Goal: Obtain resource: Obtain resource

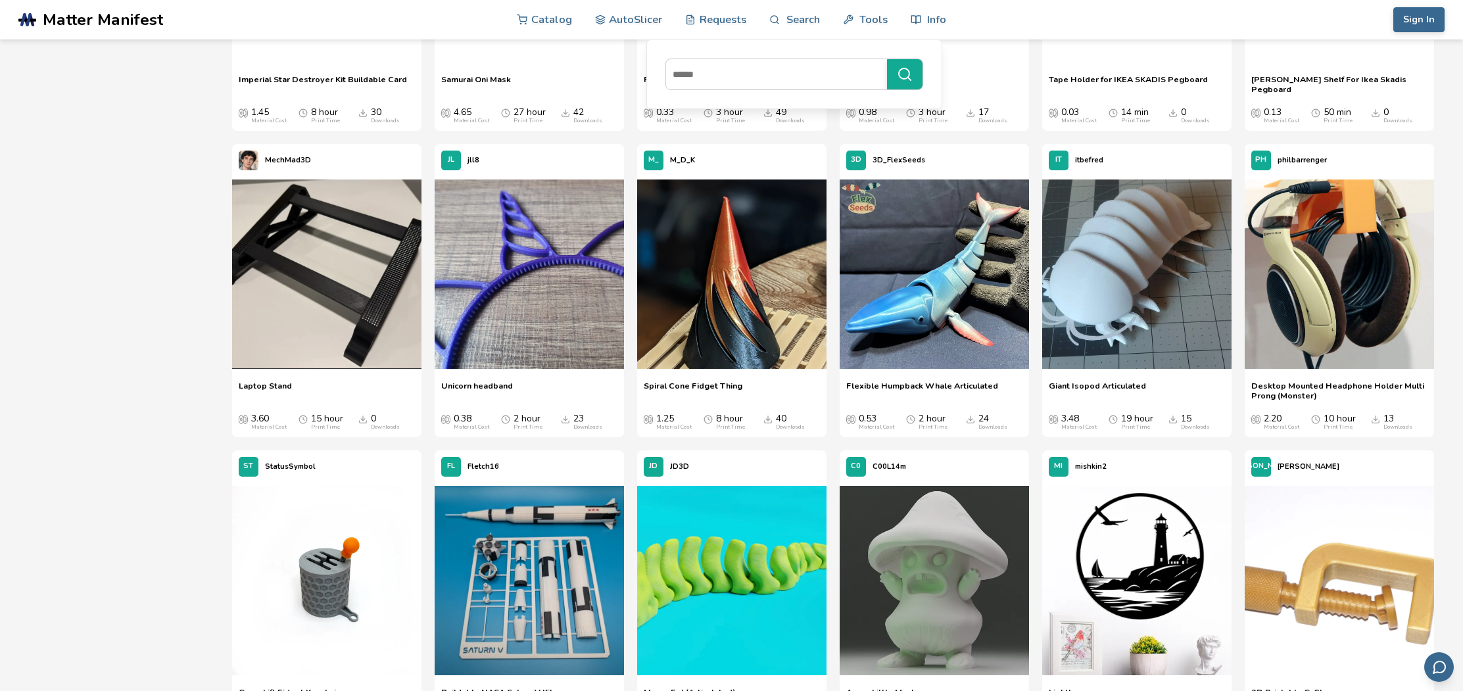
scroll to position [3095, 0]
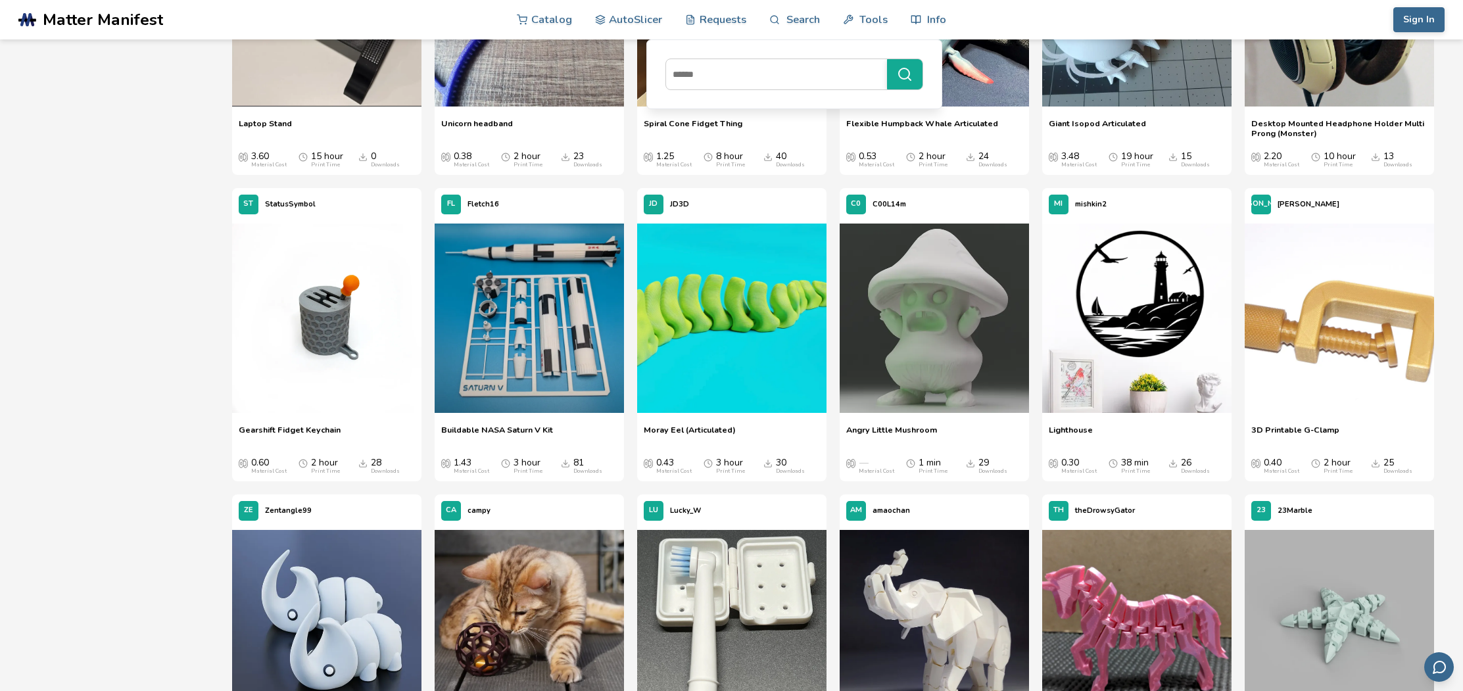
click at [981, 471] on div "Downloads" at bounding box center [992, 471] width 29 height 7
click at [931, 354] on img at bounding box center [933, 317] width 189 height 189
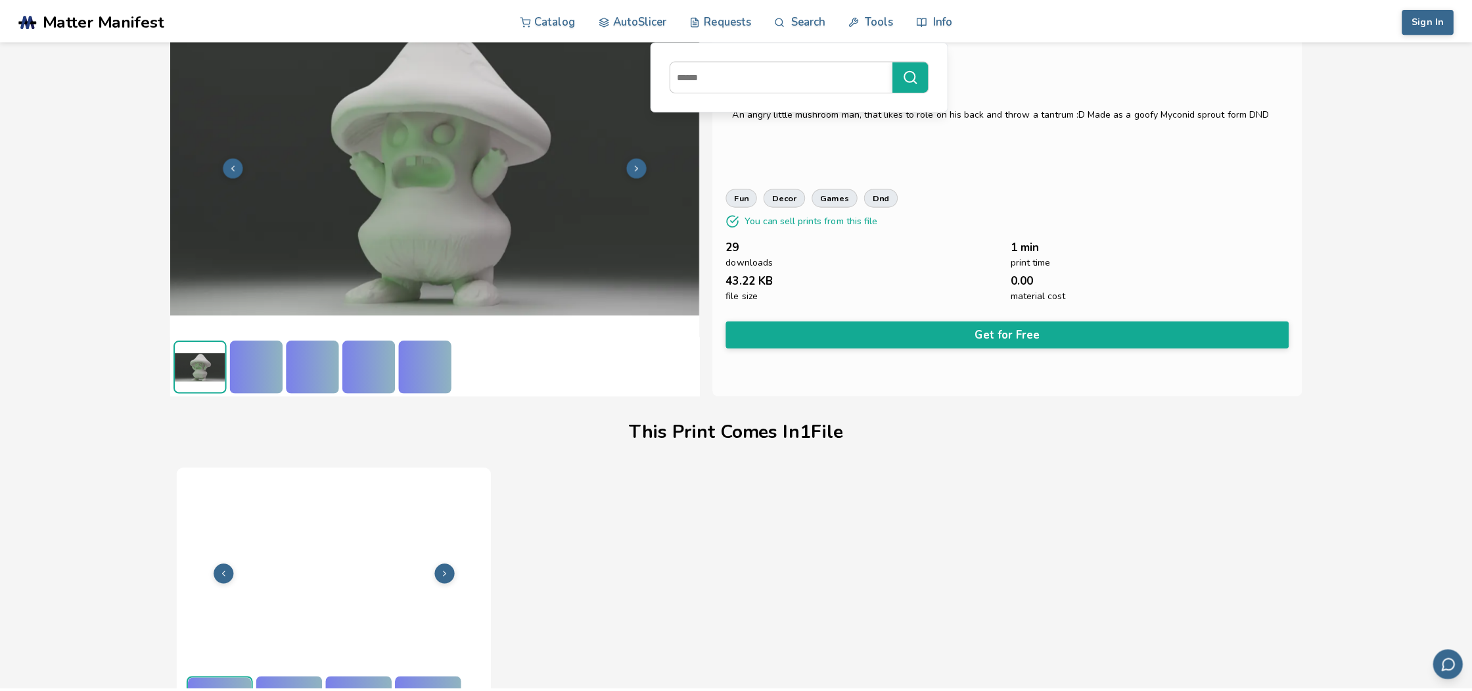
scroll to position [93, 0]
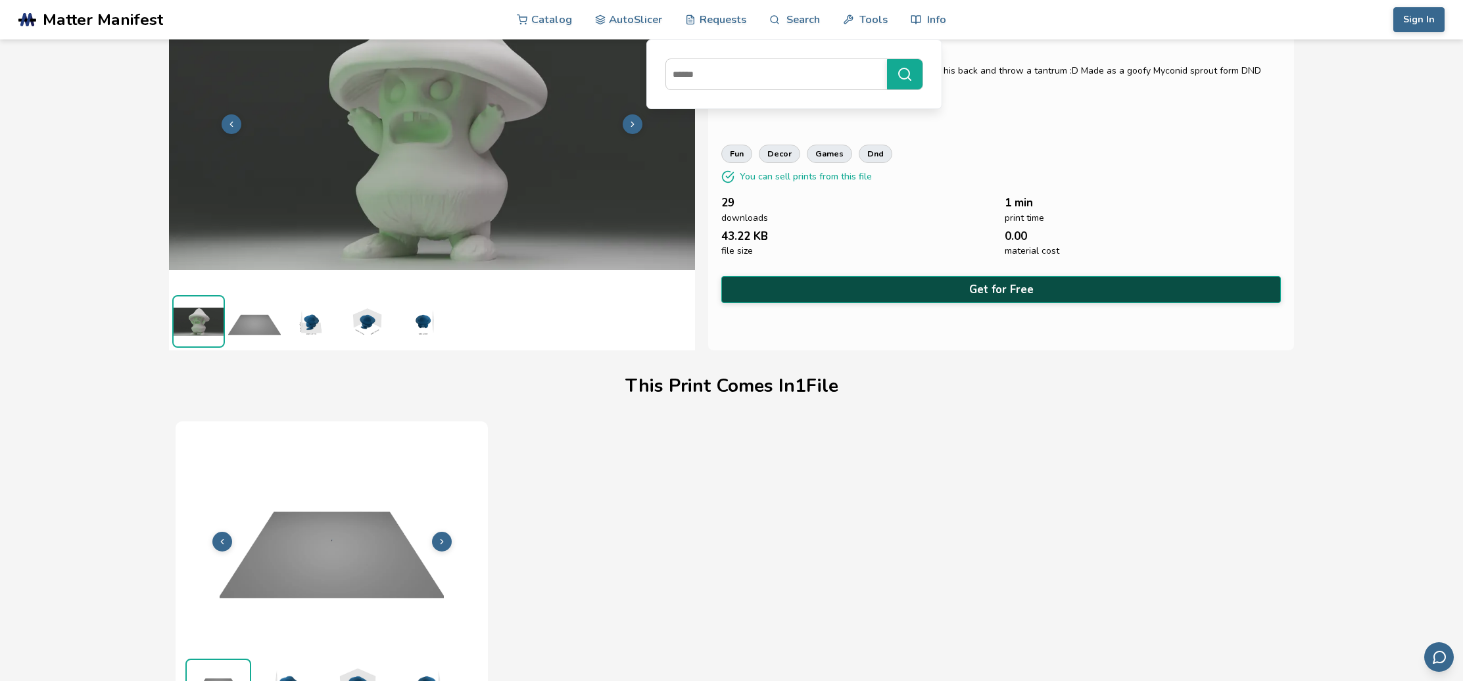
click at [947, 287] on button "Get for Free" at bounding box center [1000, 289] width 559 height 27
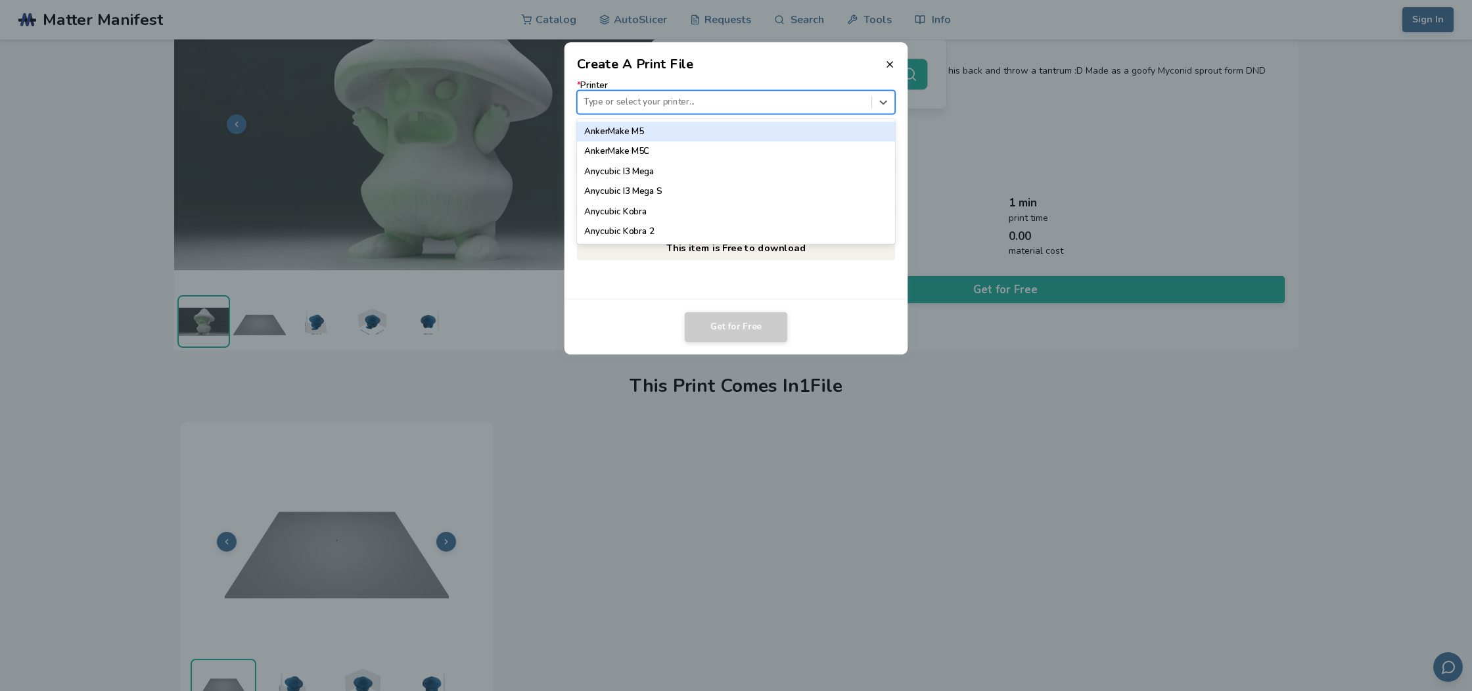
click at [647, 102] on div at bounding box center [724, 102] width 281 height 12
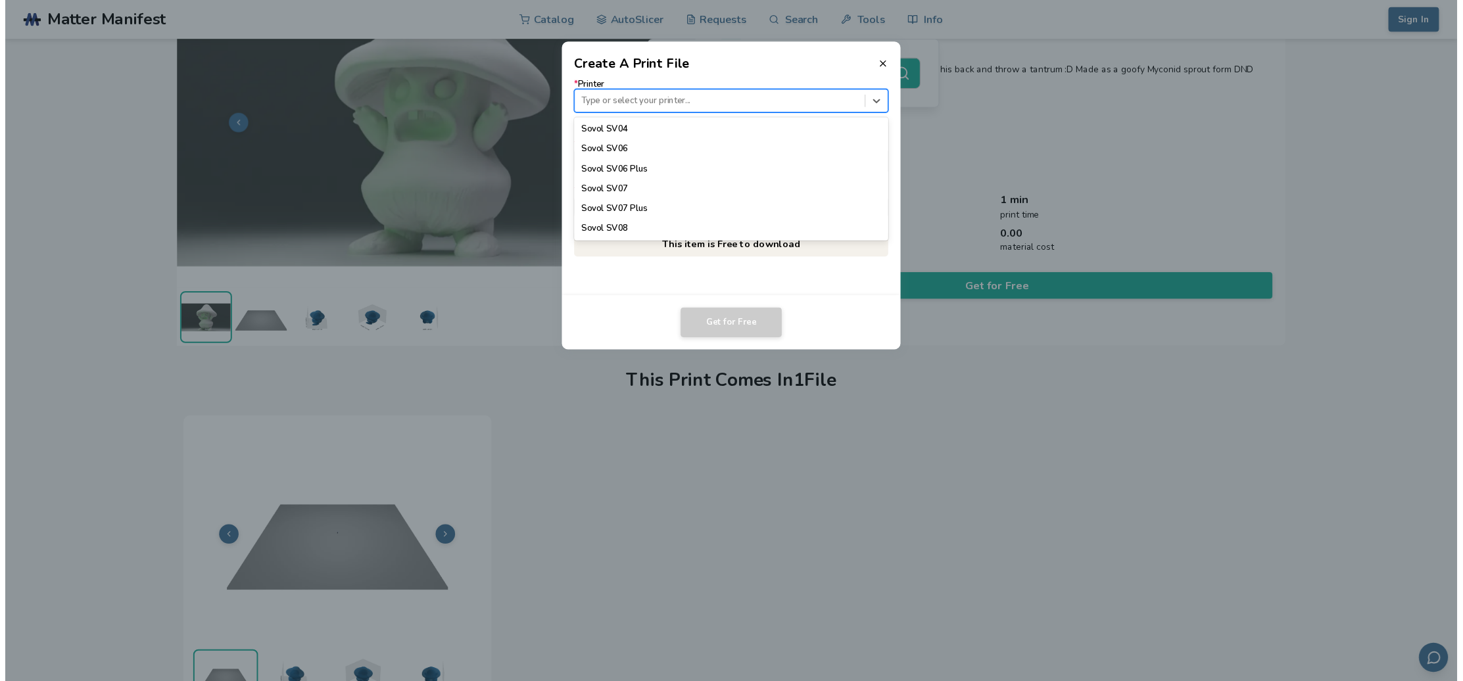
scroll to position [0, 0]
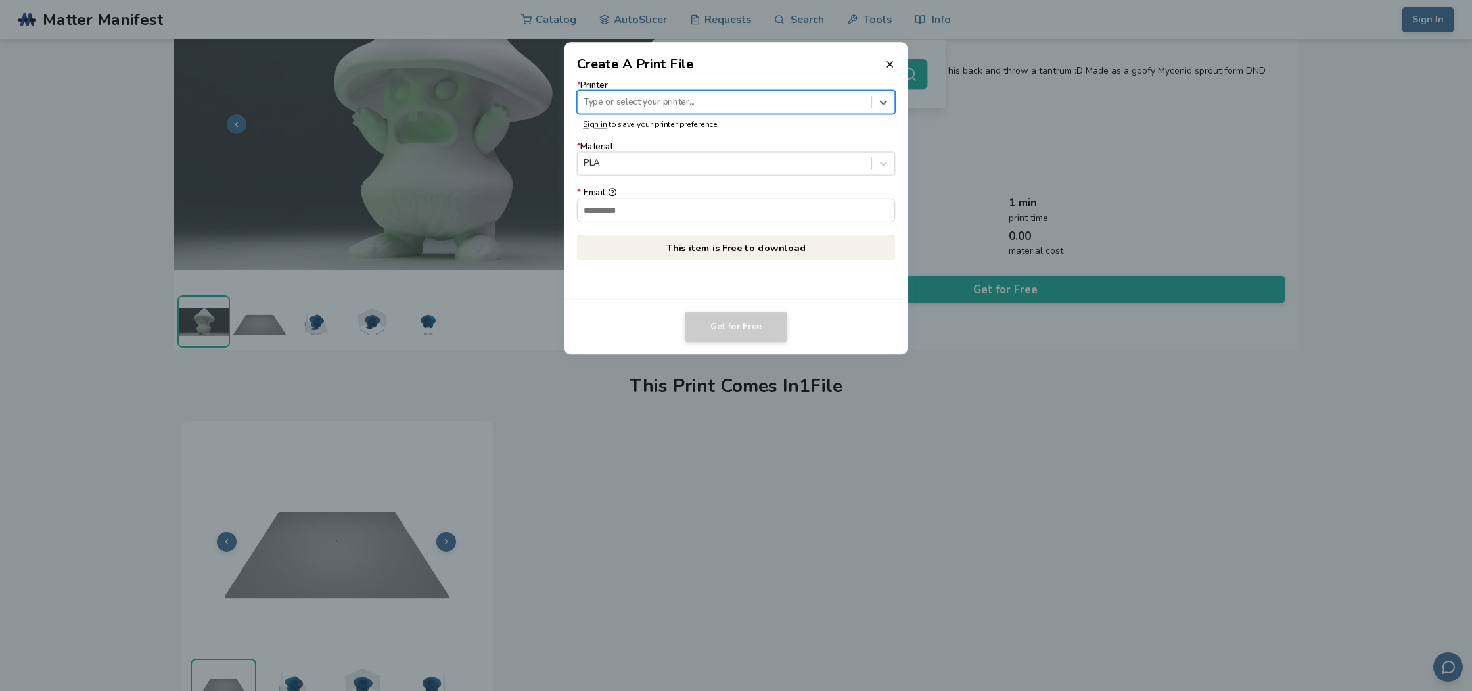
click at [654, 100] on div at bounding box center [724, 102] width 281 height 12
type input "*"
click at [888, 66] on line at bounding box center [889, 64] width 5 height 5
